Goal: Download file/media

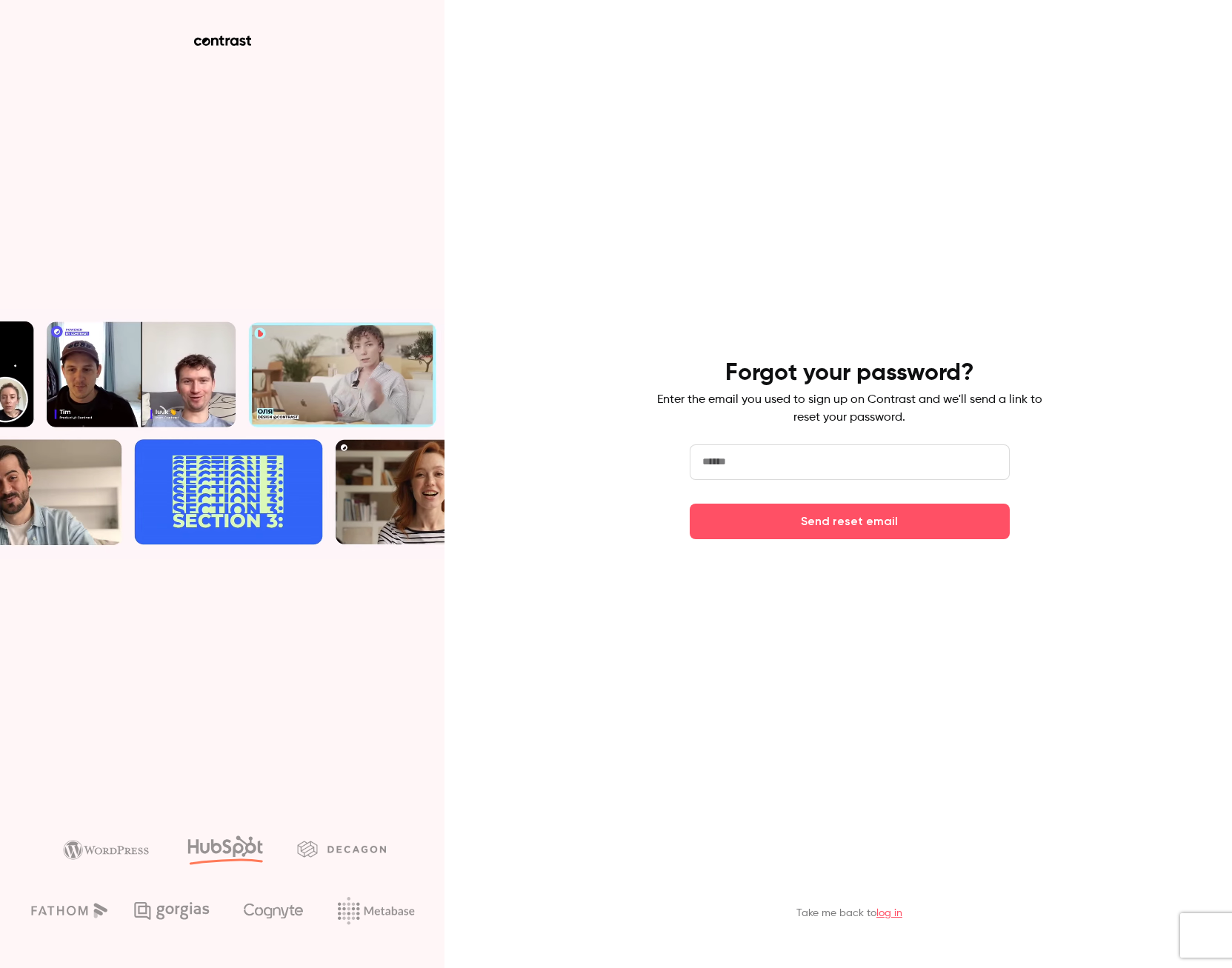
drag, startPoint x: 720, startPoint y: 468, endPoint x: 727, endPoint y: 464, distance: 8.1
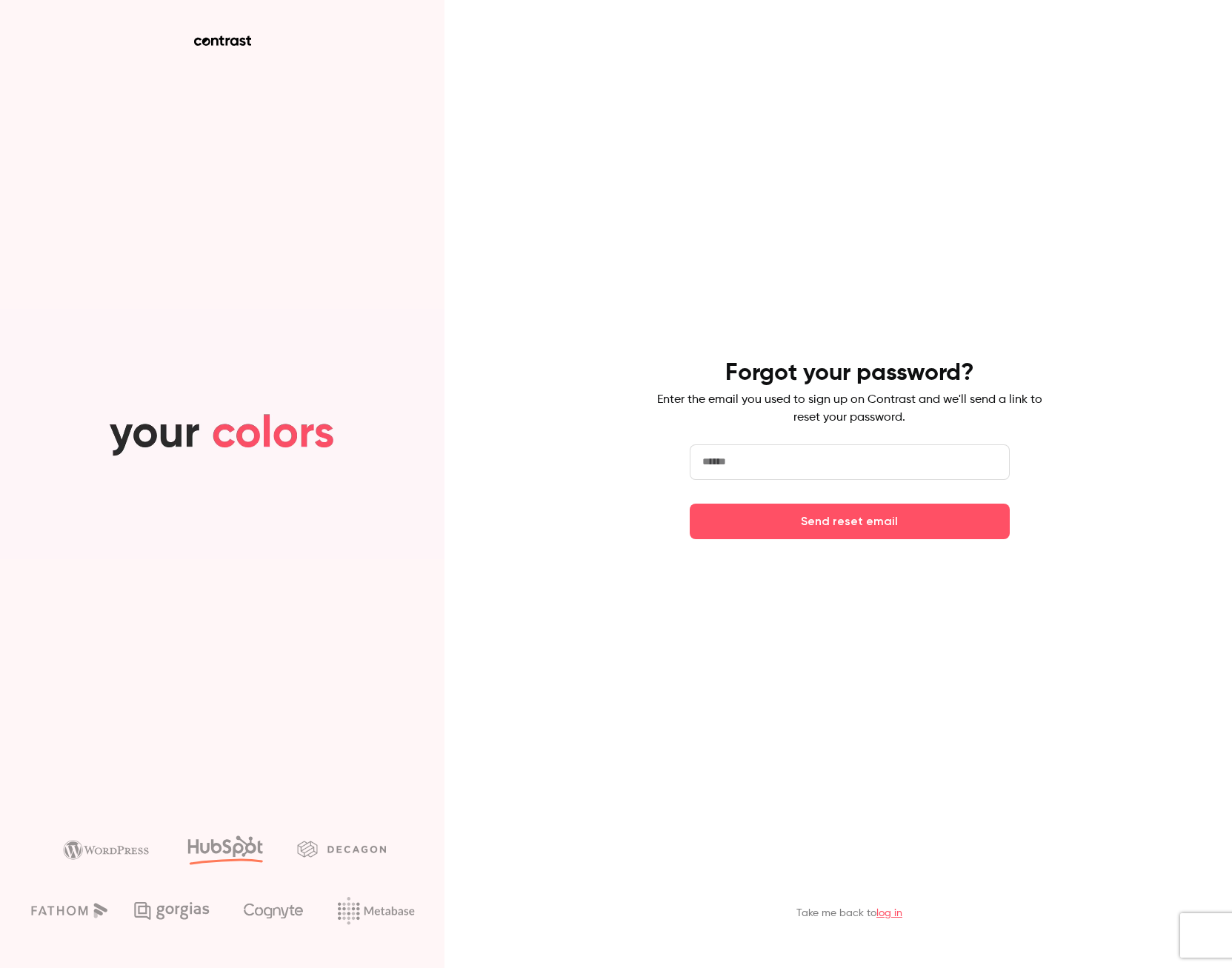
click at [720, 468] on input "email" at bounding box center [849, 462] width 320 height 36
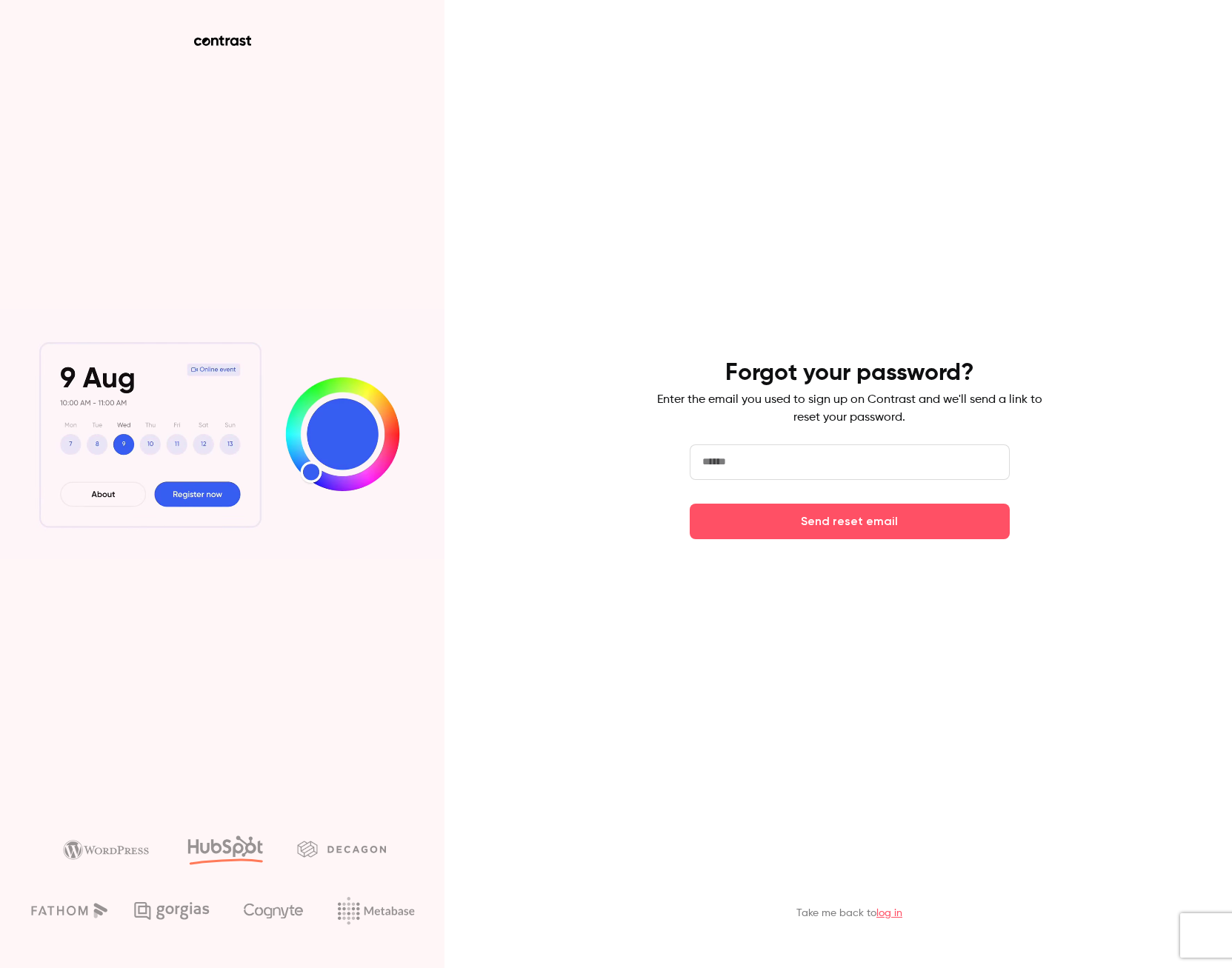
type input "**********"
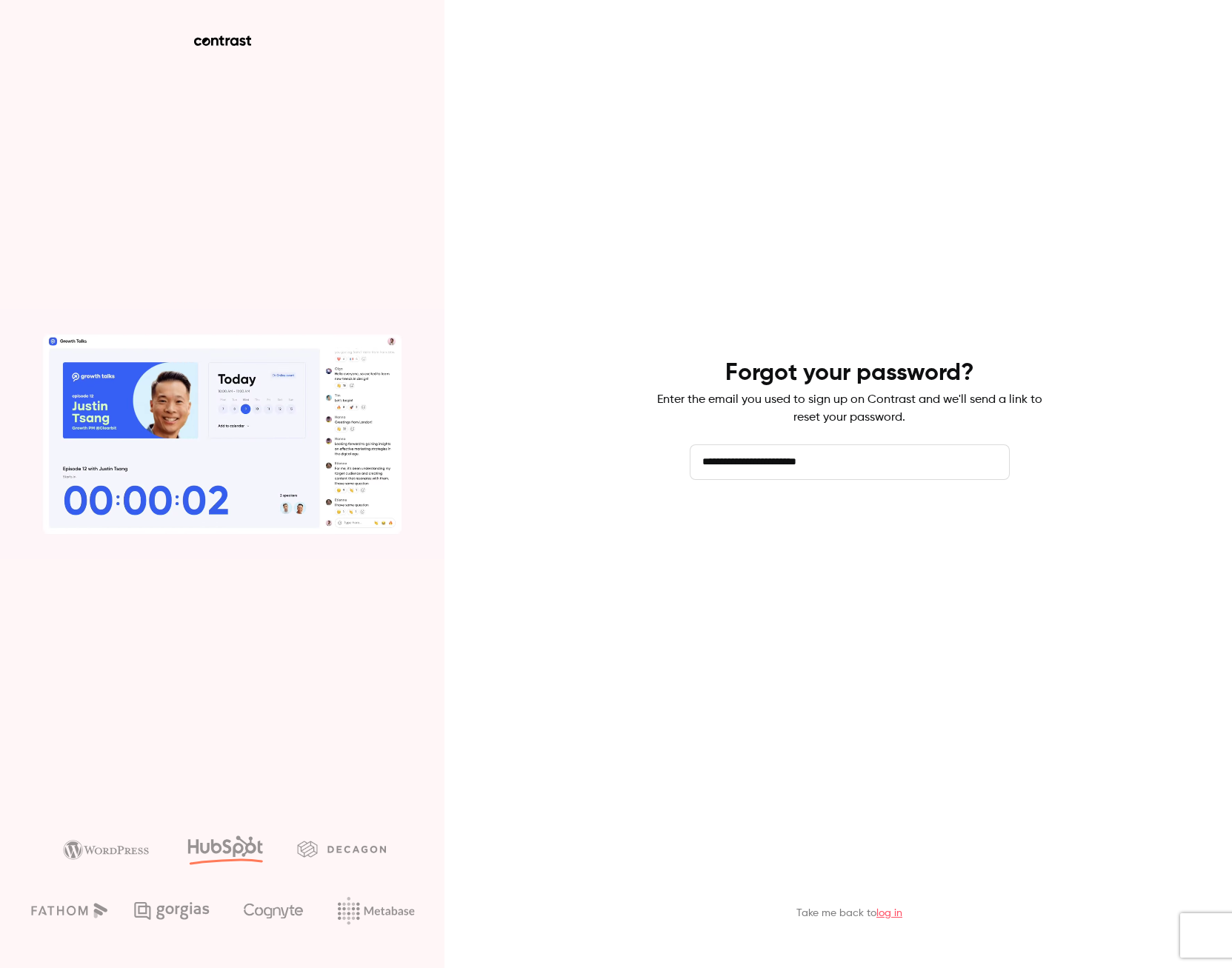
click at [827, 500] on button "Send reset email" at bounding box center [849, 522] width 320 height 36
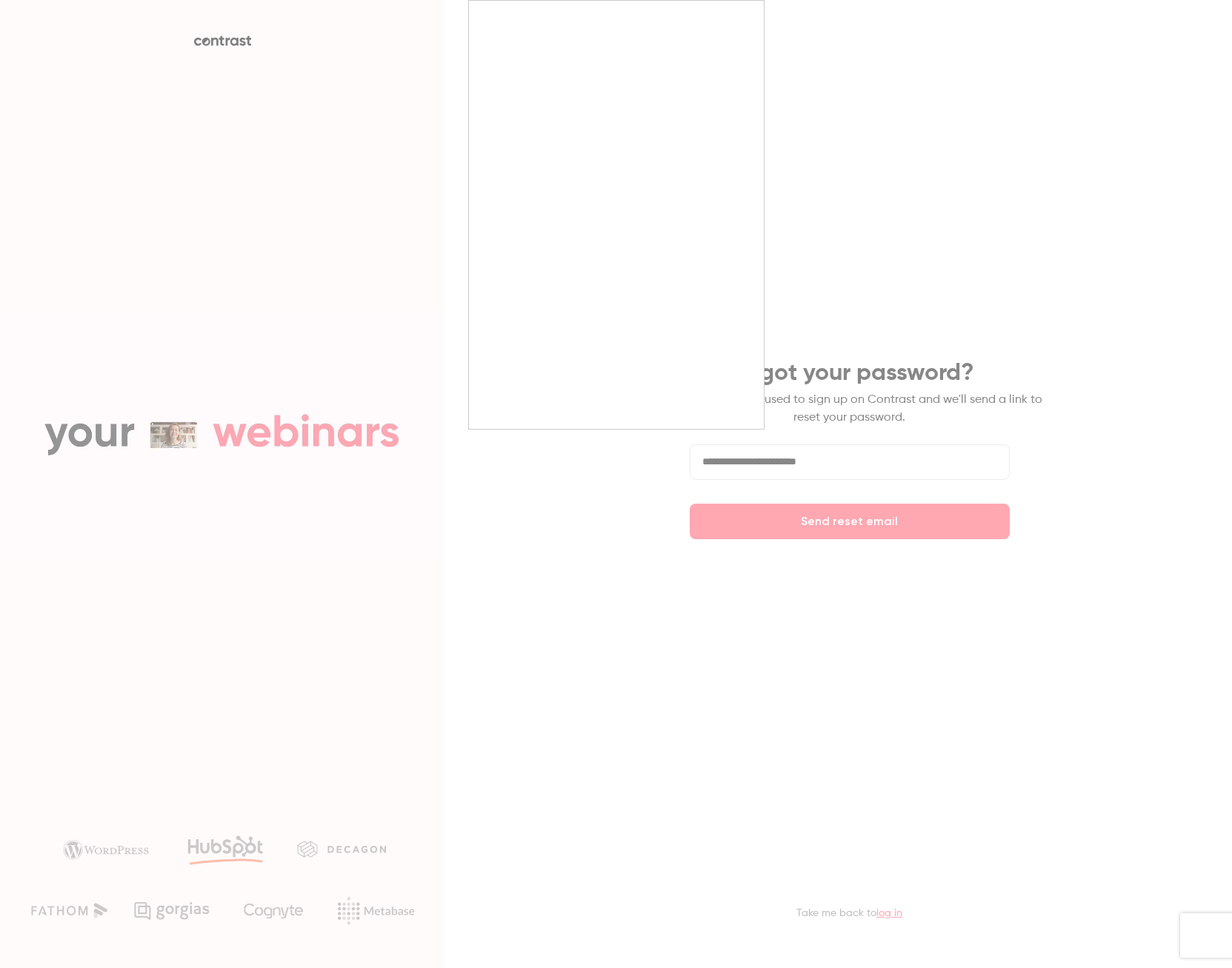
click at [351, 179] on div at bounding box center [616, 484] width 1232 height 968
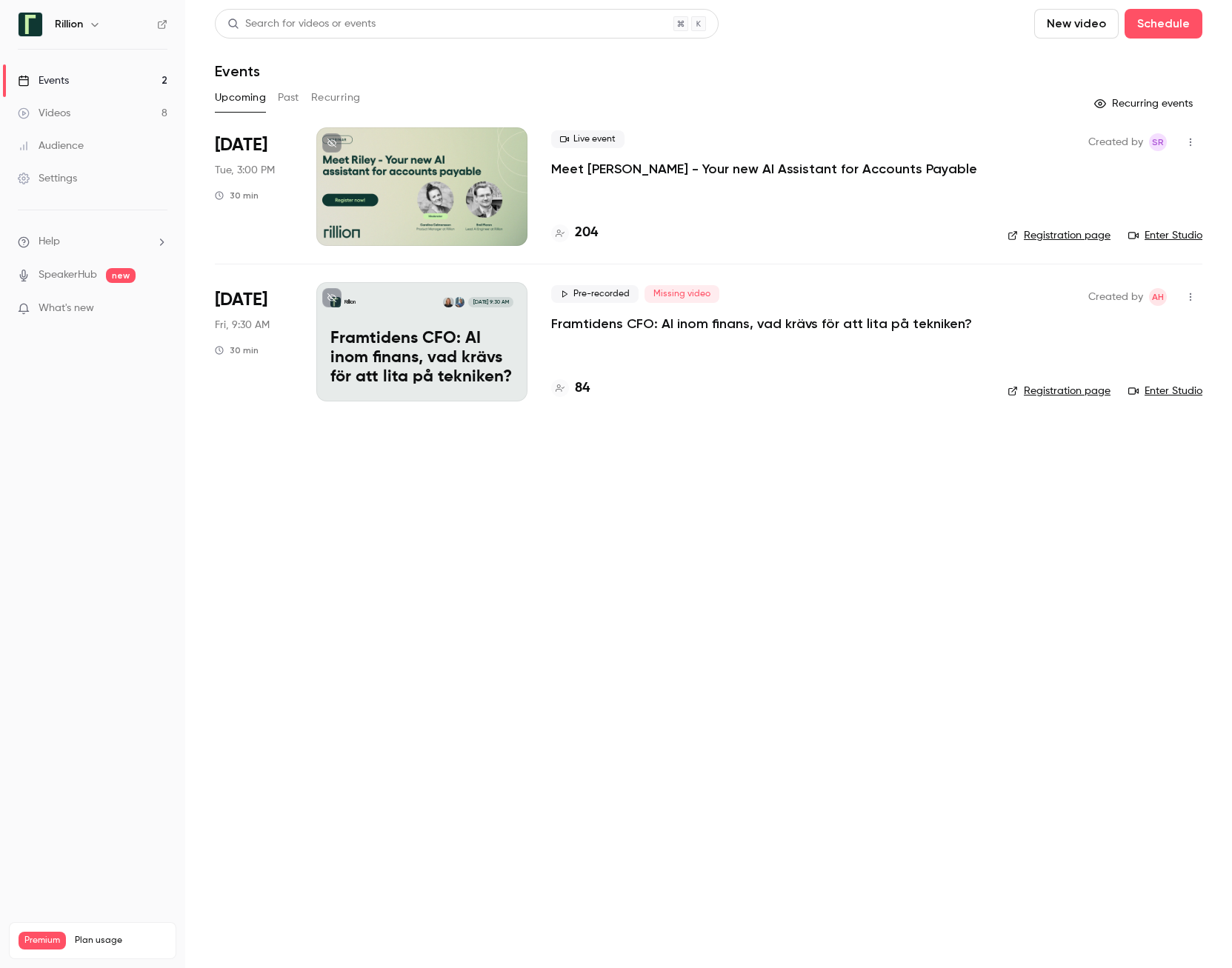
click at [59, 78] on div "Events" at bounding box center [43, 81] width 51 height 15
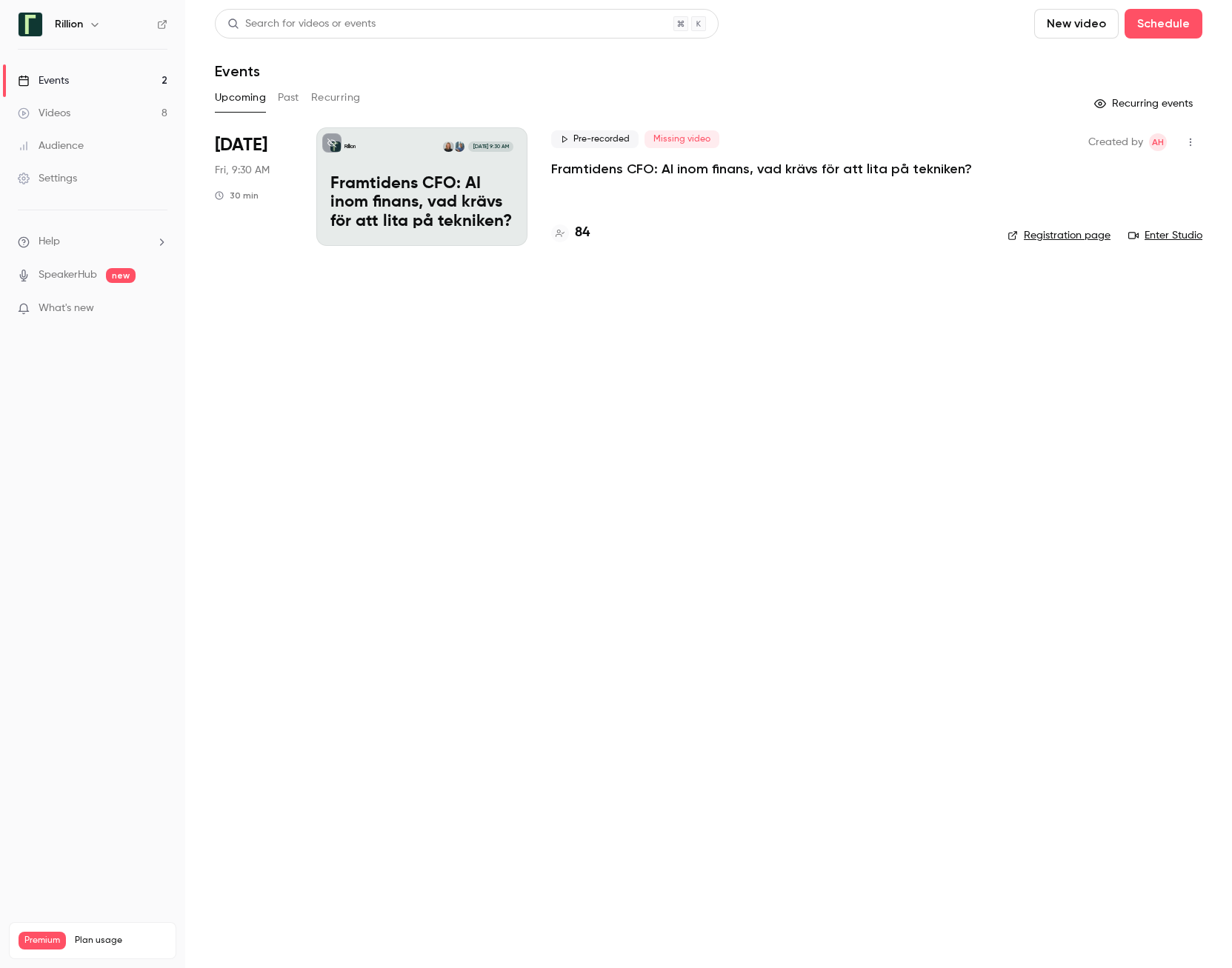
click at [284, 99] on button "Past" at bounding box center [288, 97] width 21 height 24
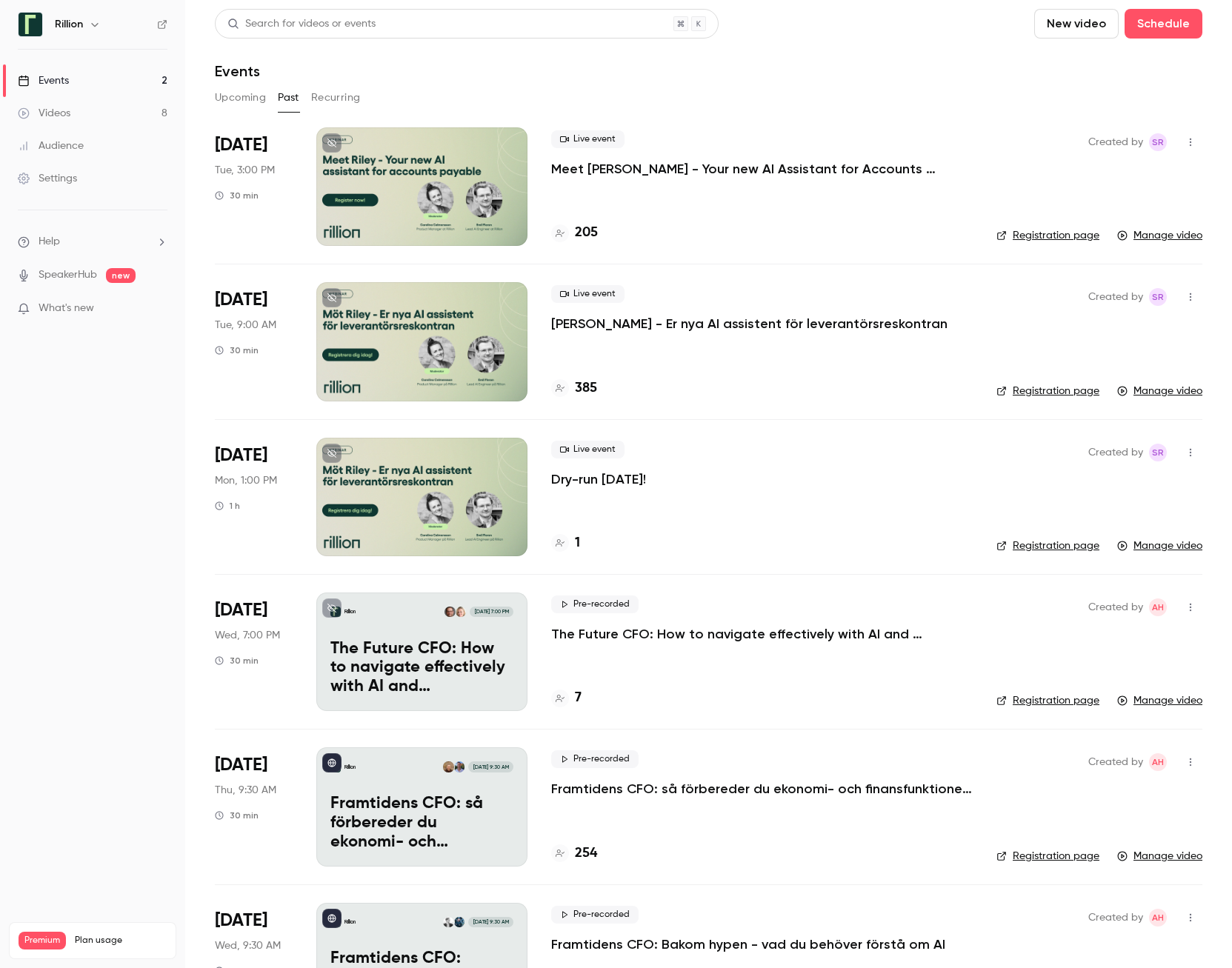
click at [422, 336] on div at bounding box center [422, 342] width 211 height 118
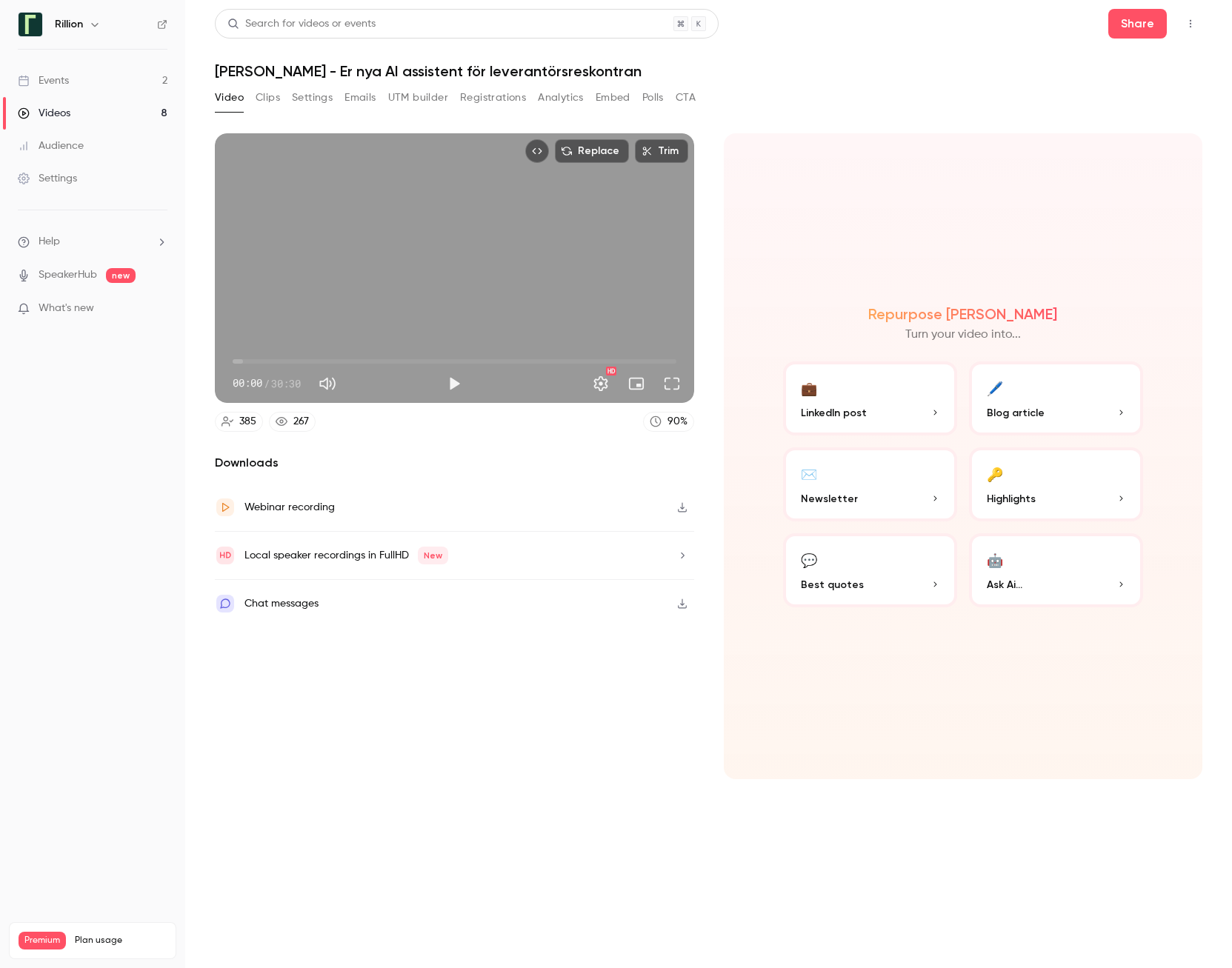
click at [651, 98] on button "Polls" at bounding box center [653, 97] width 21 height 24
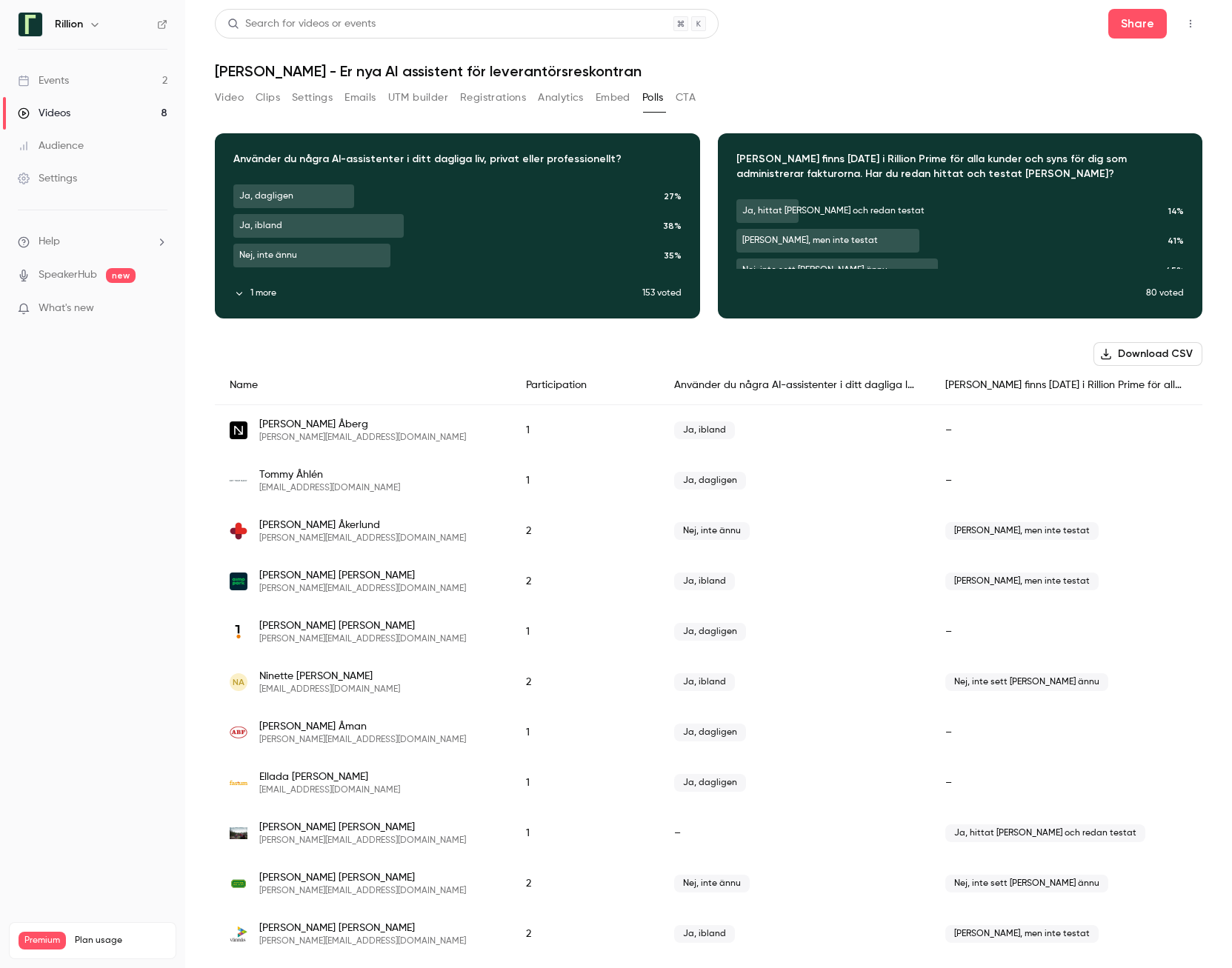
click at [1136, 352] on button "Download CSV" at bounding box center [1147, 354] width 109 height 24
click at [833, 53] on header "Search for videos or events Share Möt Riley - Er nya AI assistent för leverantö…" at bounding box center [708, 45] width 988 height 71
